Goal: Task Accomplishment & Management: Use online tool/utility

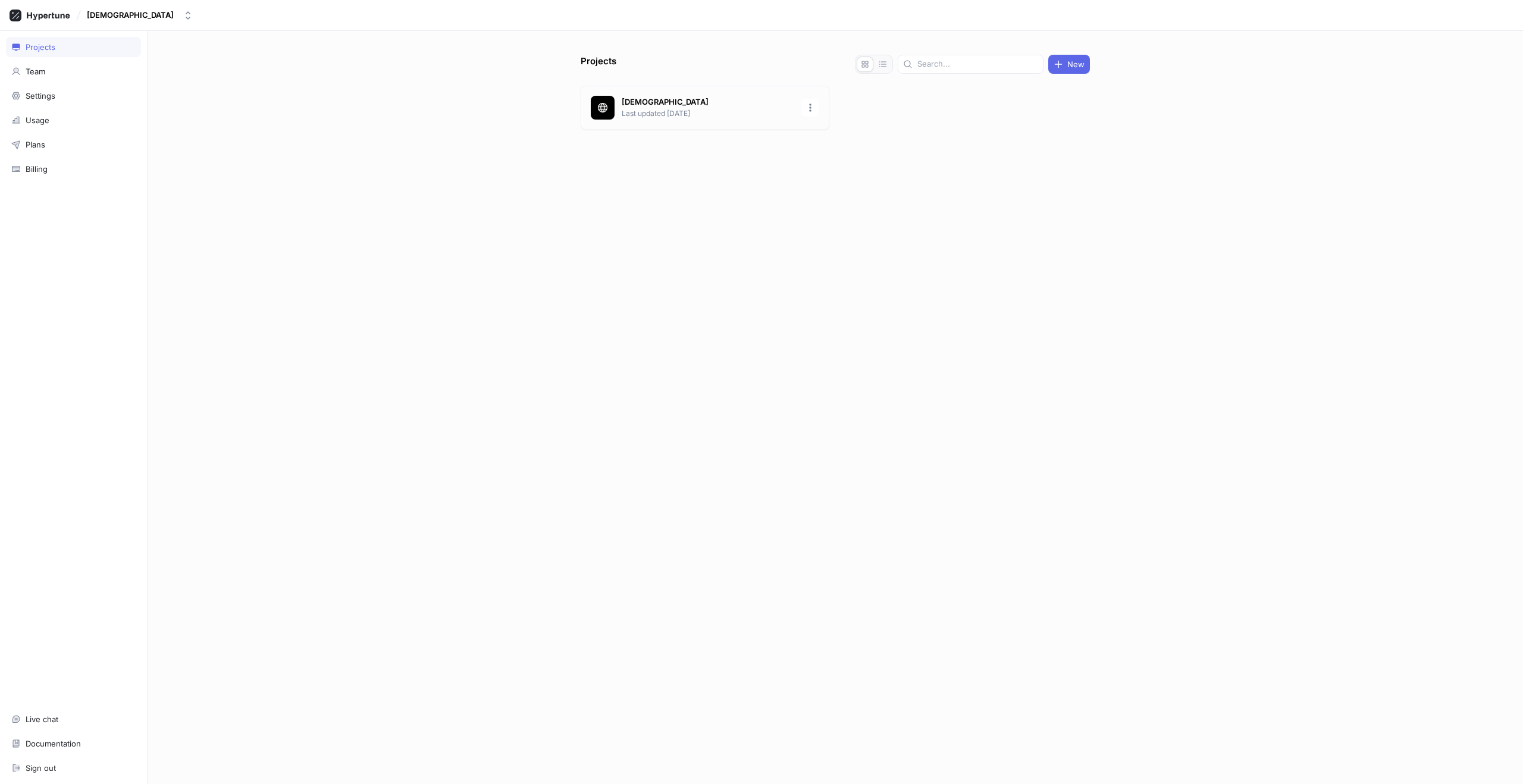
click at [667, 103] on p "[DEMOGRAPHIC_DATA]" at bounding box center [708, 102] width 172 height 12
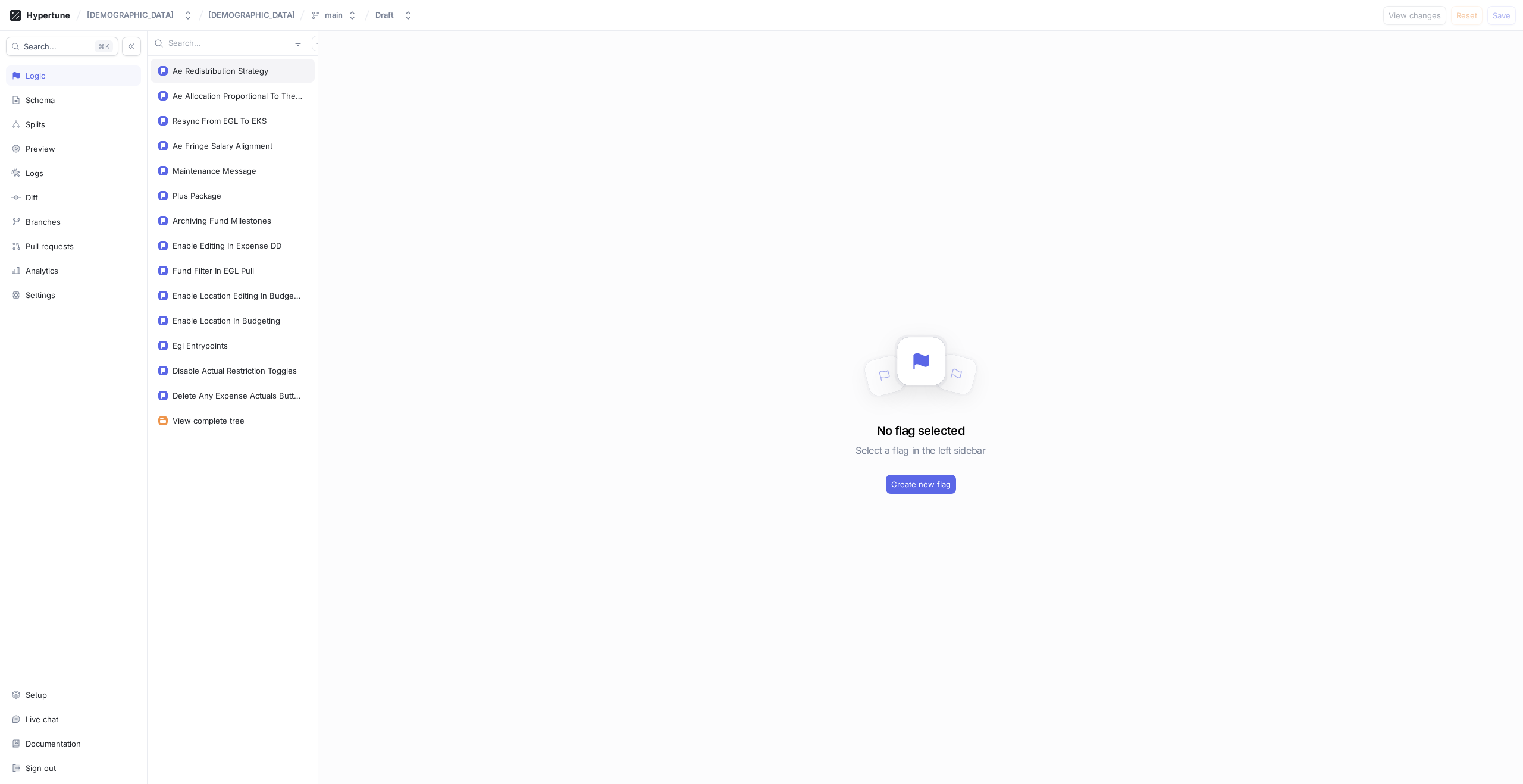
click at [237, 75] on div "Ae Redistribution Strategy" at bounding box center [220, 71] width 95 height 10
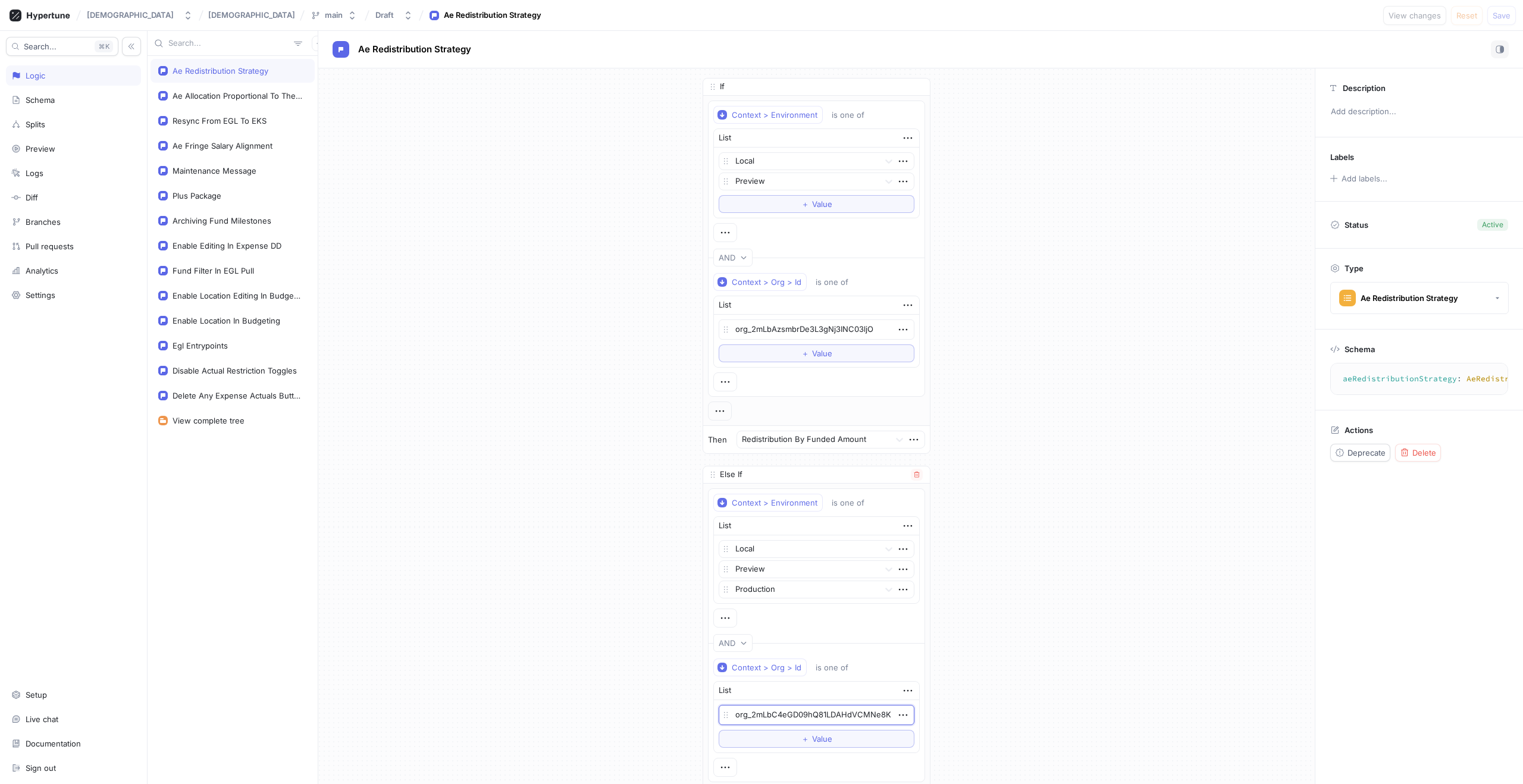
click at [808, 713] on textarea "org_2mLbC4eGD09hQ81LDAHdVCMNe8K" at bounding box center [816, 714] width 196 height 20
click at [818, 321] on textarea "org_2mLbAzsmbrDe3L3gNj3INC03ljO" at bounding box center [816, 329] width 196 height 20
click at [781, 202] on button "＋ Value" at bounding box center [816, 204] width 196 height 18
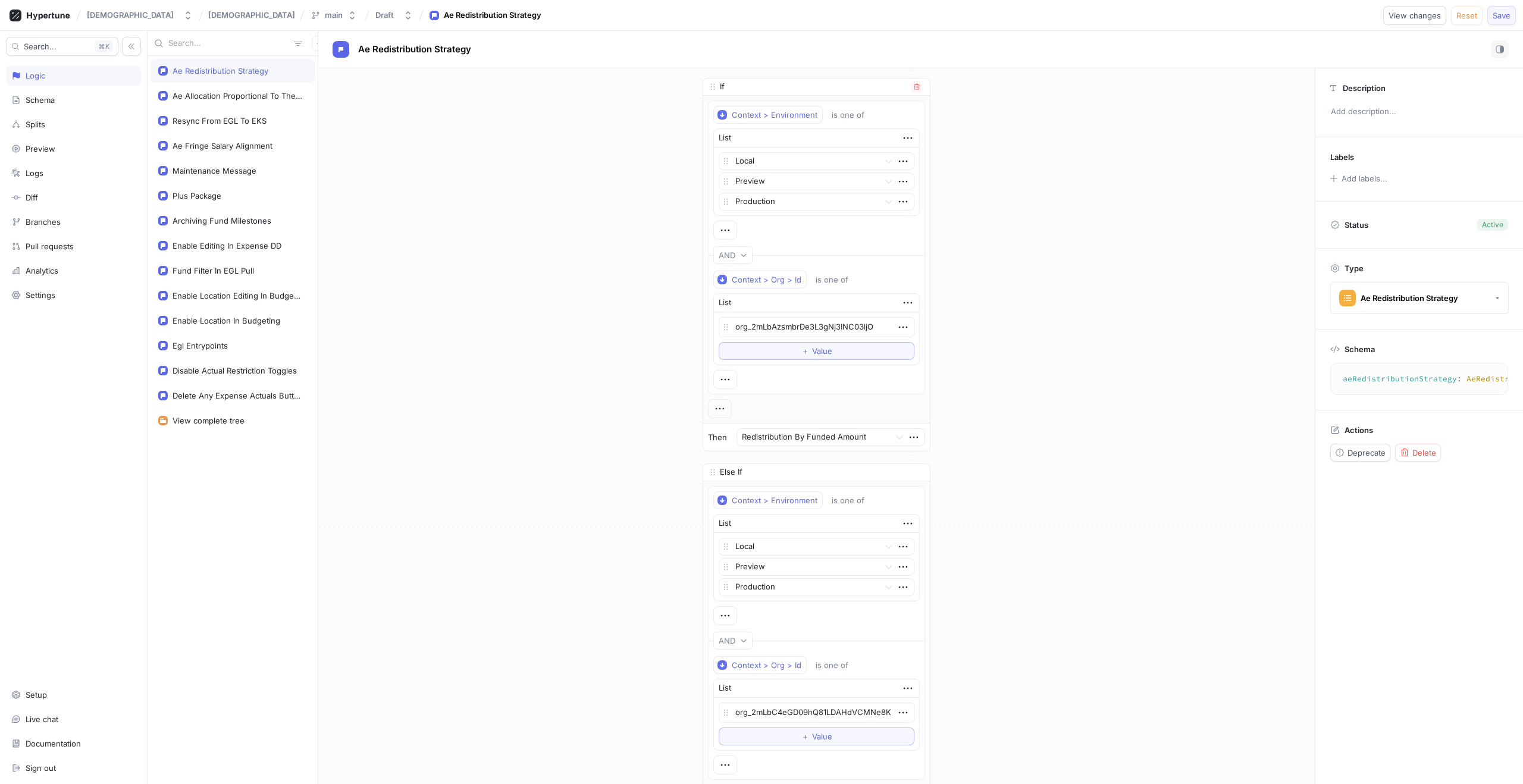
click at [1491, 17] on button "Save" at bounding box center [1502, 16] width 28 height 19
type textarea "x"
